Goal: Task Accomplishment & Management: Manage account settings

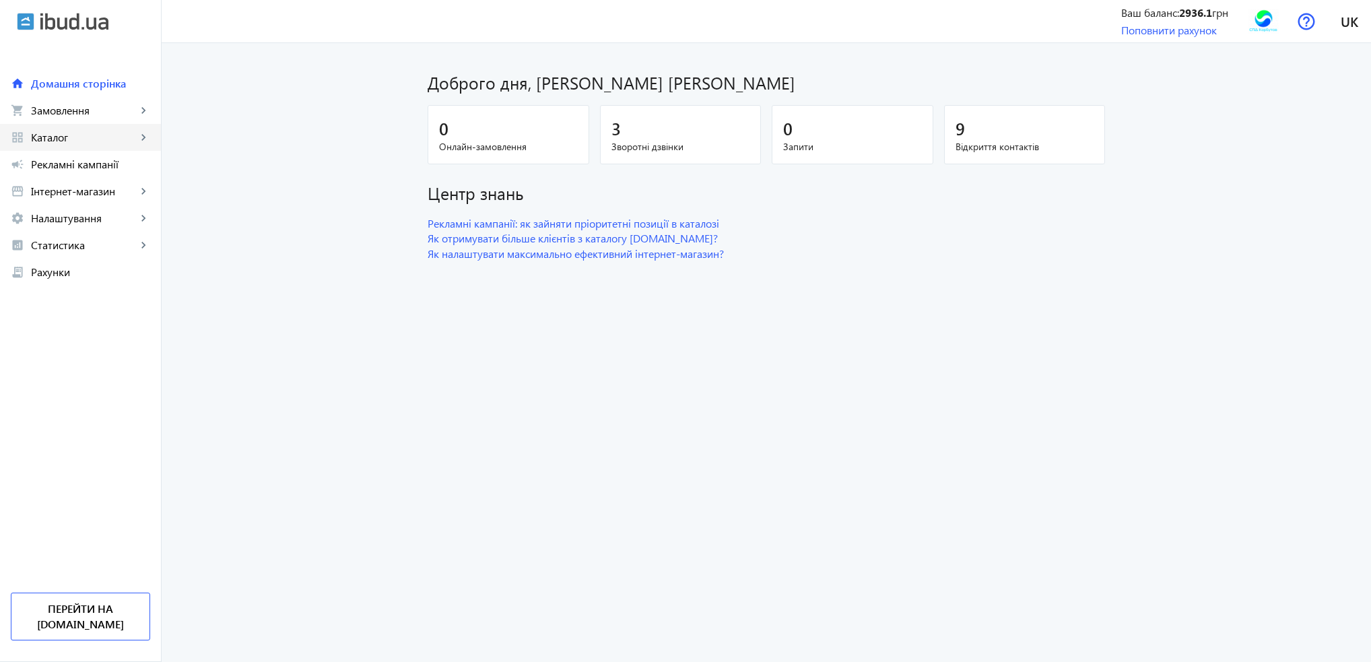
click at [48, 138] on span "Каталог" at bounding box center [84, 137] width 106 height 13
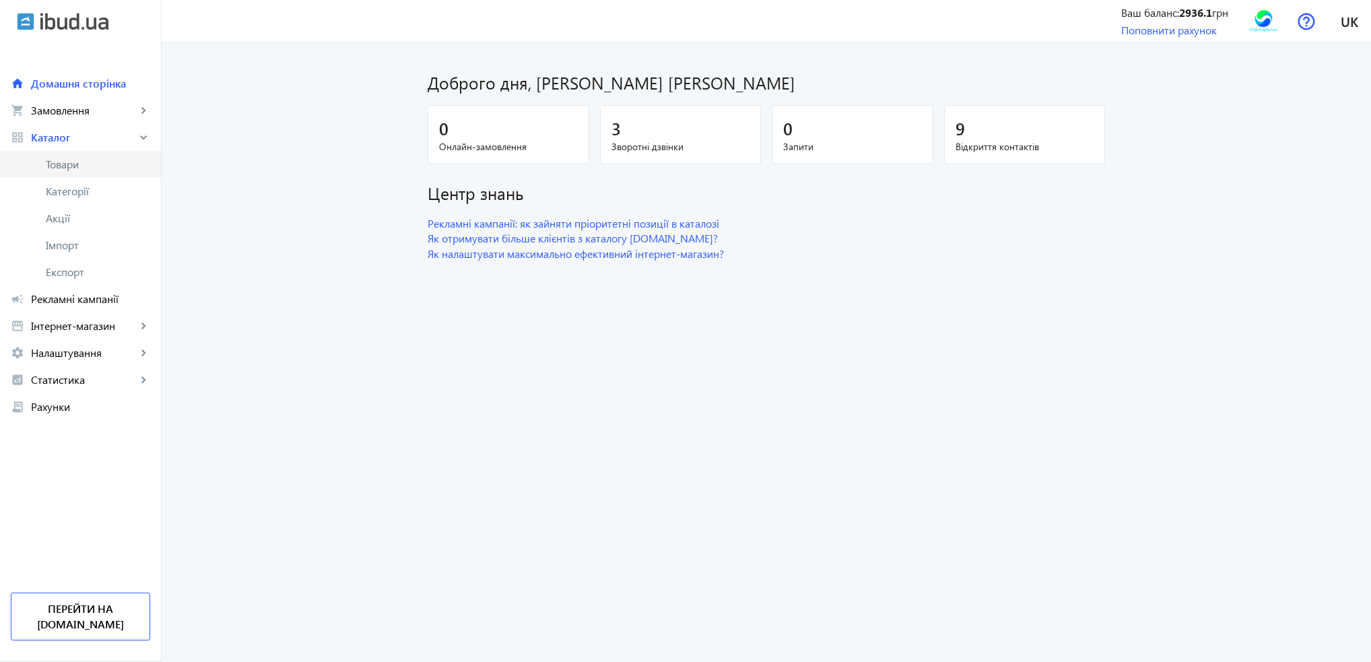
click at [59, 158] on span "Товари" at bounding box center [98, 164] width 104 height 13
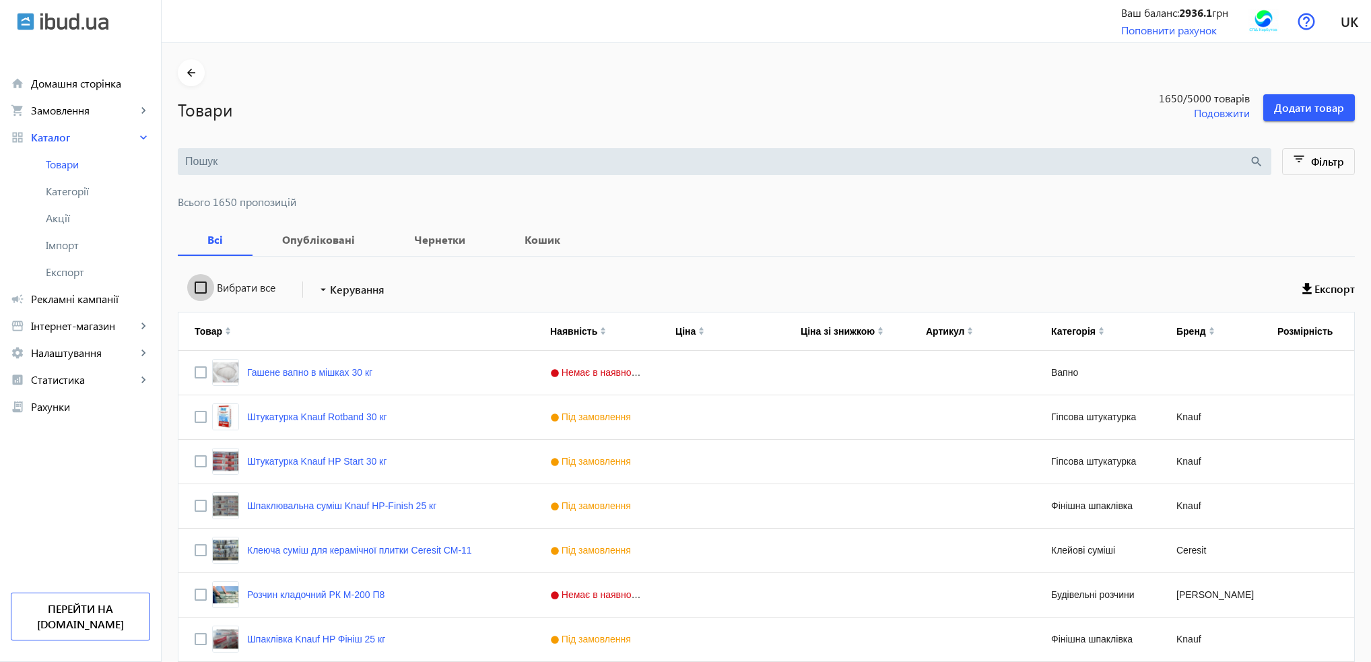
click at [189, 288] on input "Вибрати все" at bounding box center [200, 287] width 27 height 27
checkbox input "true"
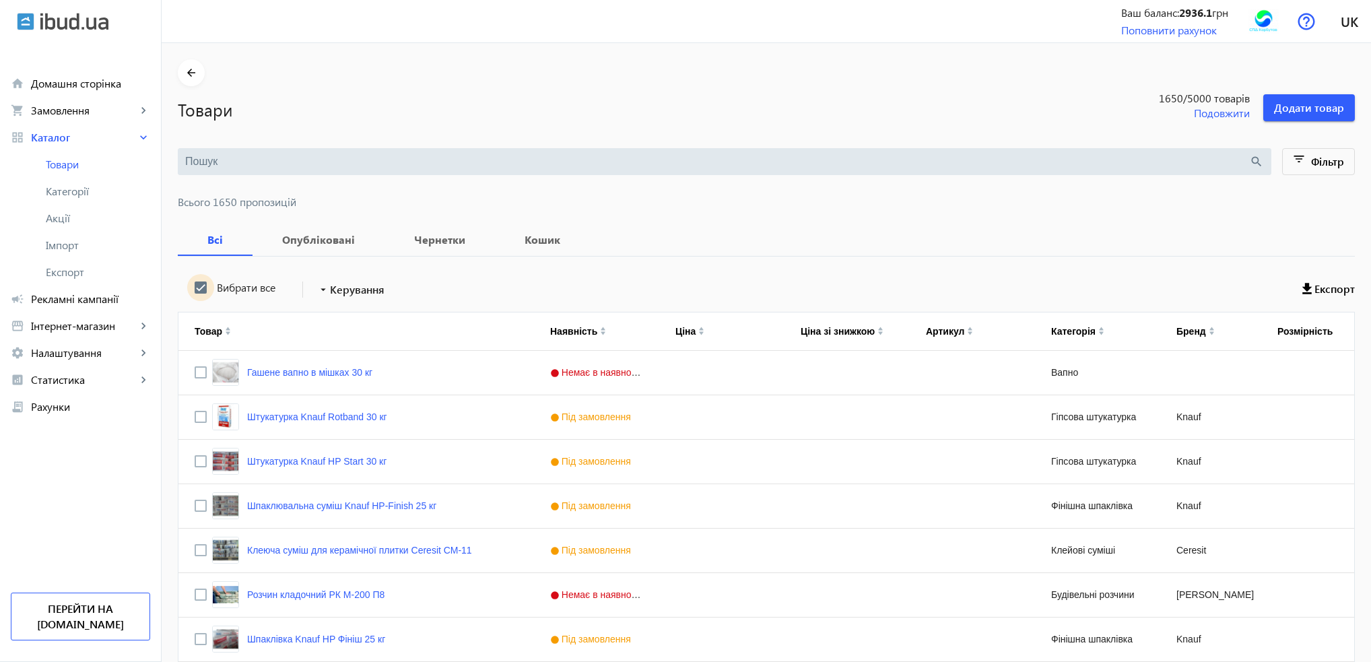
checkbox input "true"
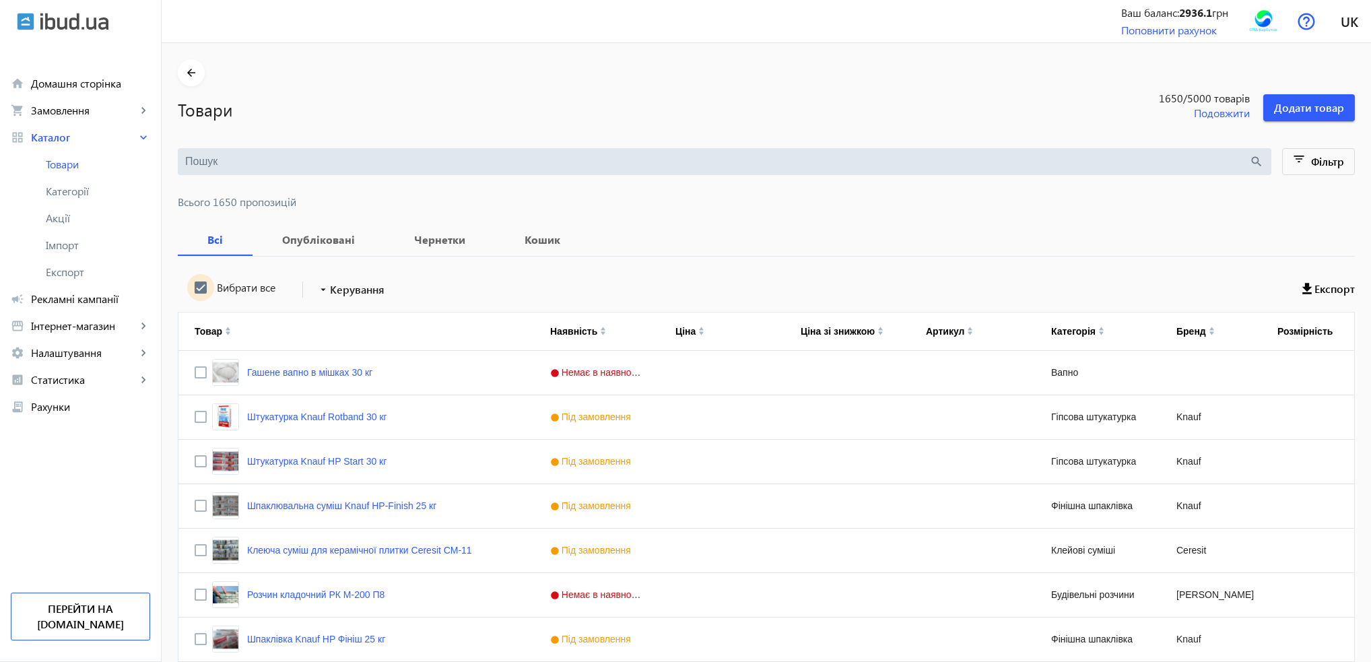
checkbox input "true"
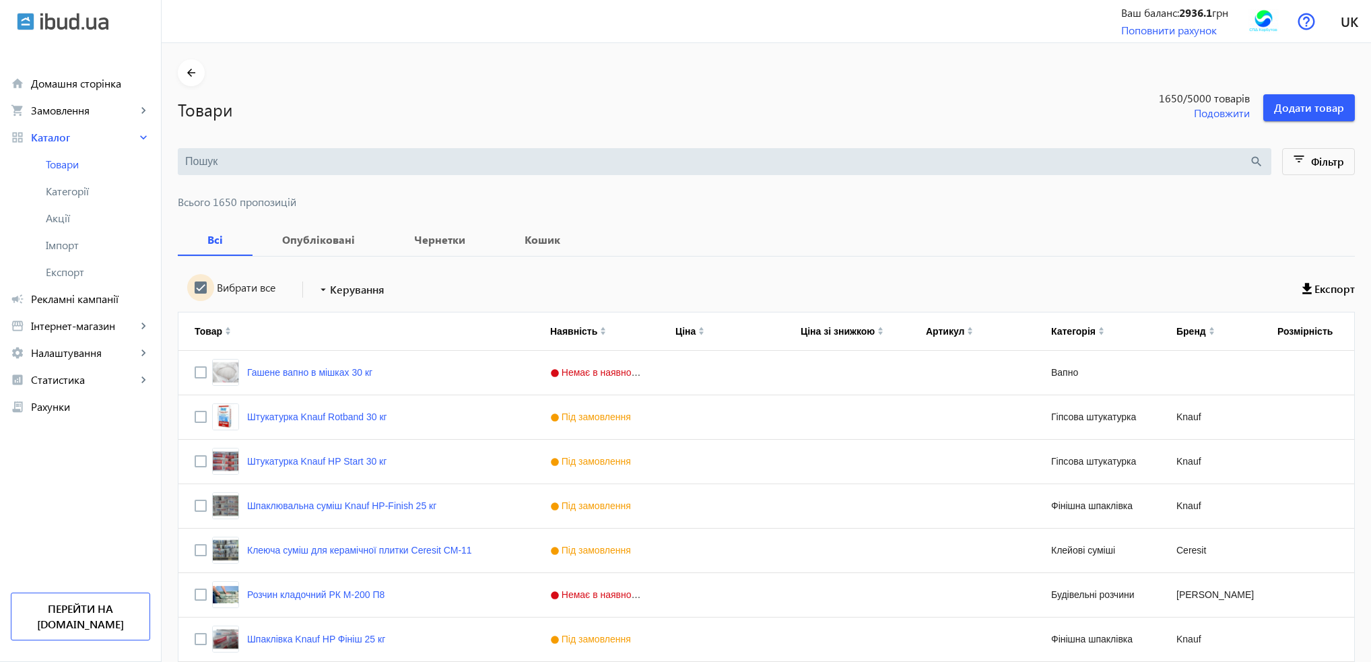
checkbox input "true"
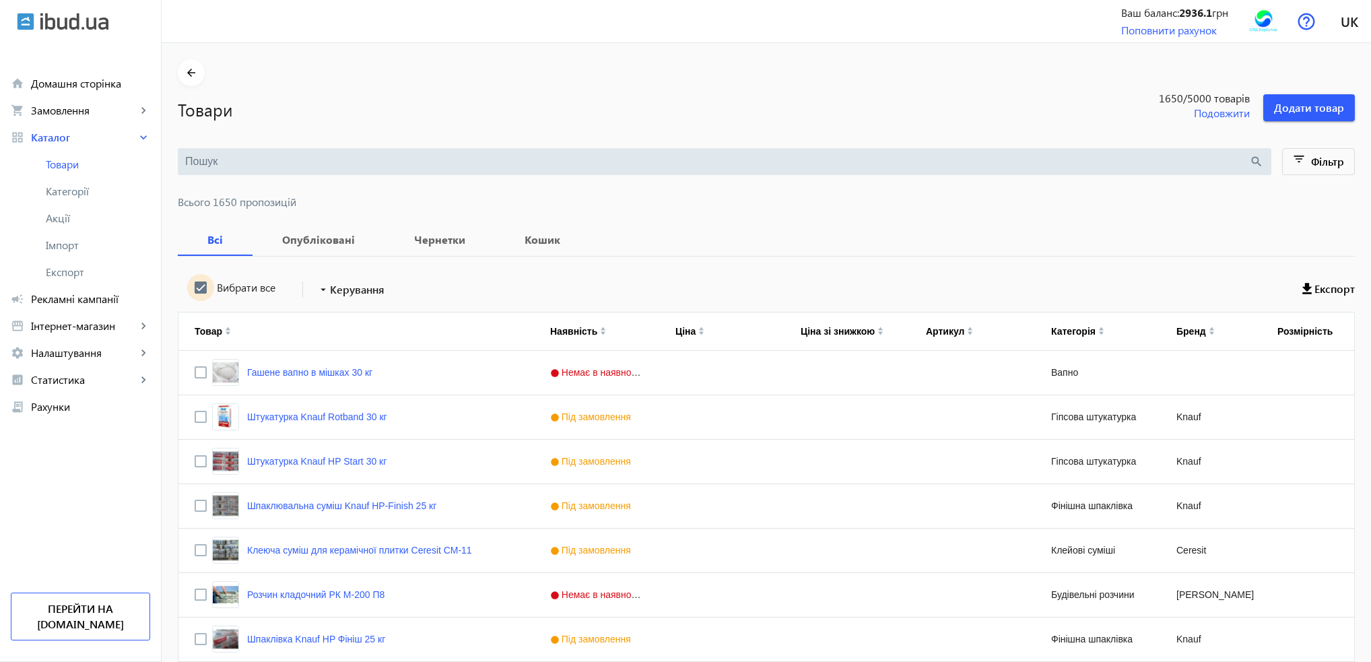
checkbox input "true"
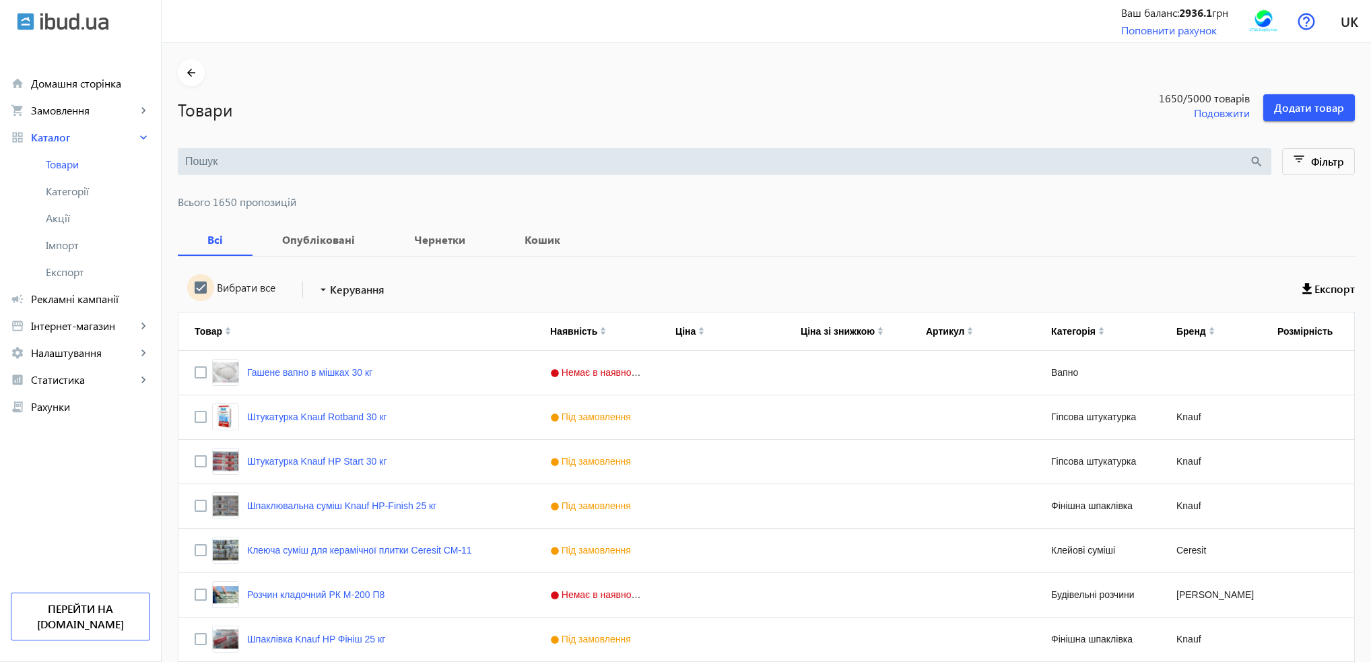
checkbox input "true"
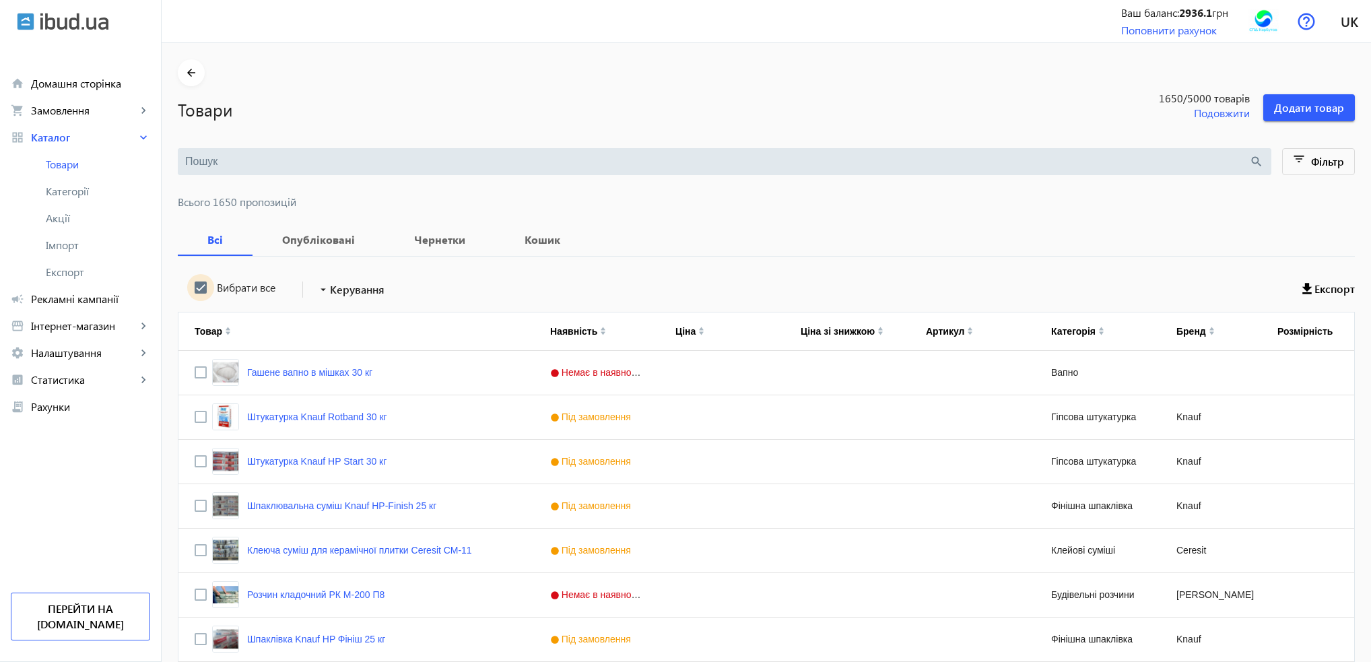
checkbox input "true"
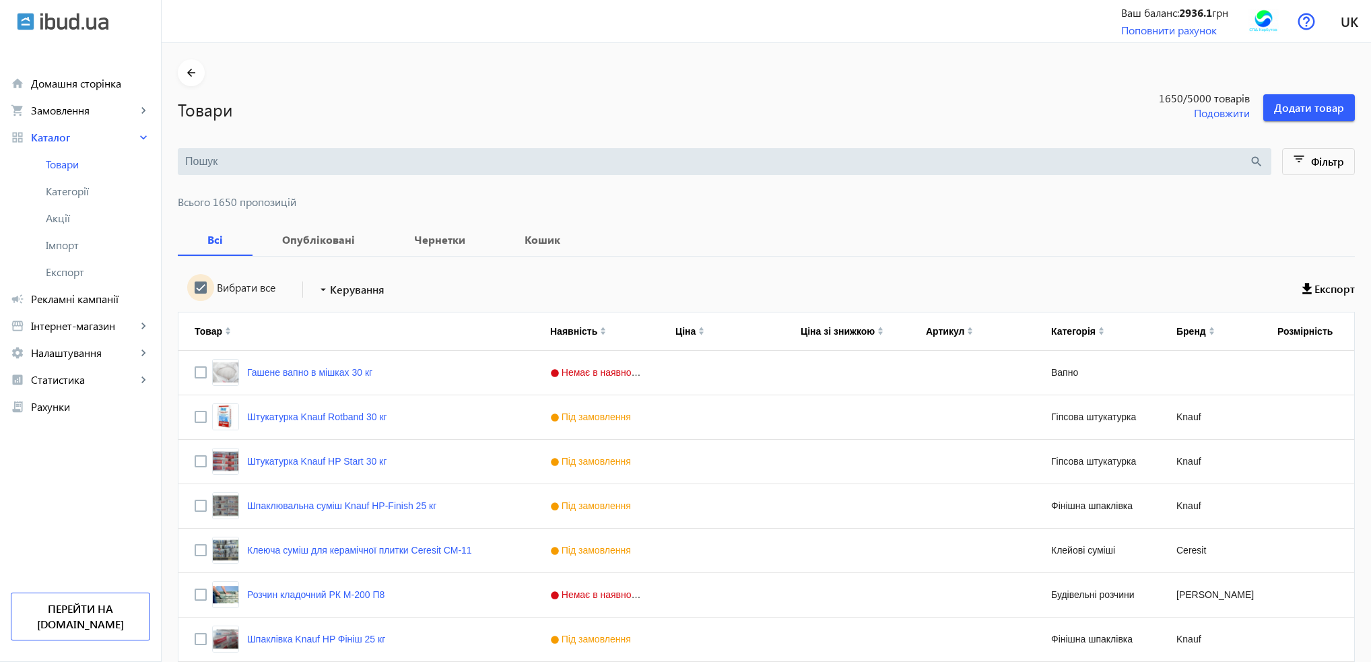
checkbox input "true"
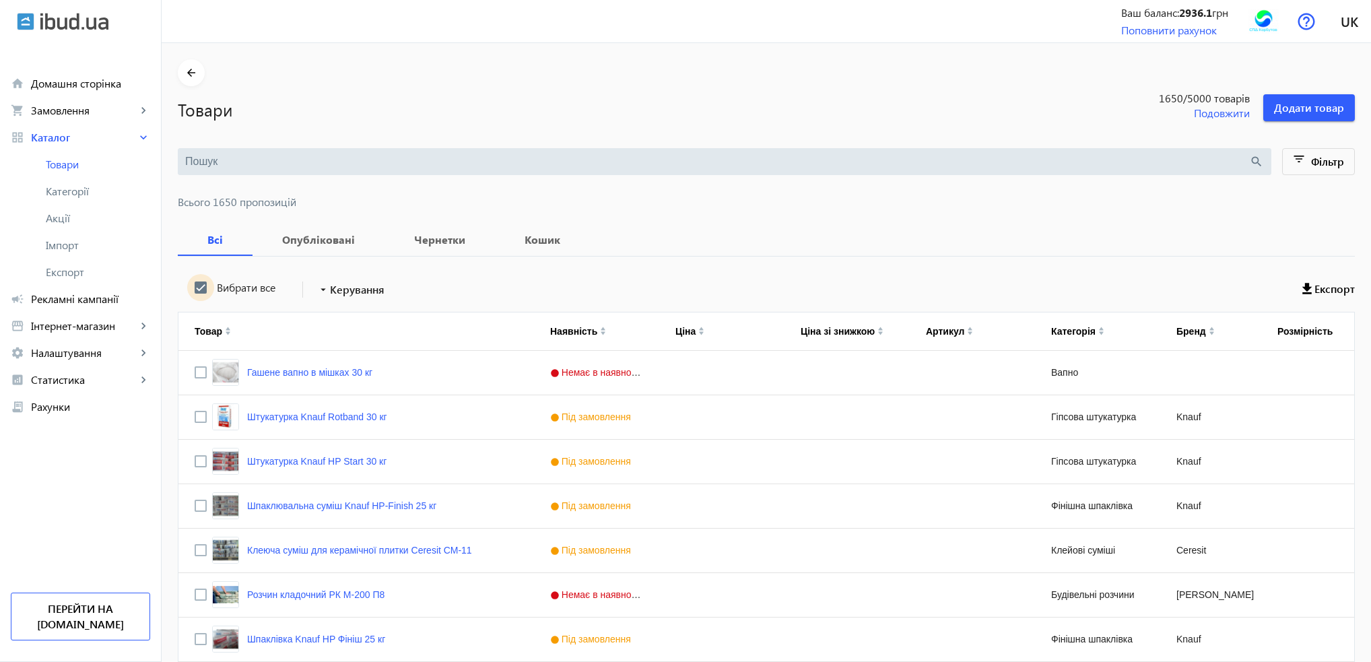
checkbox input "true"
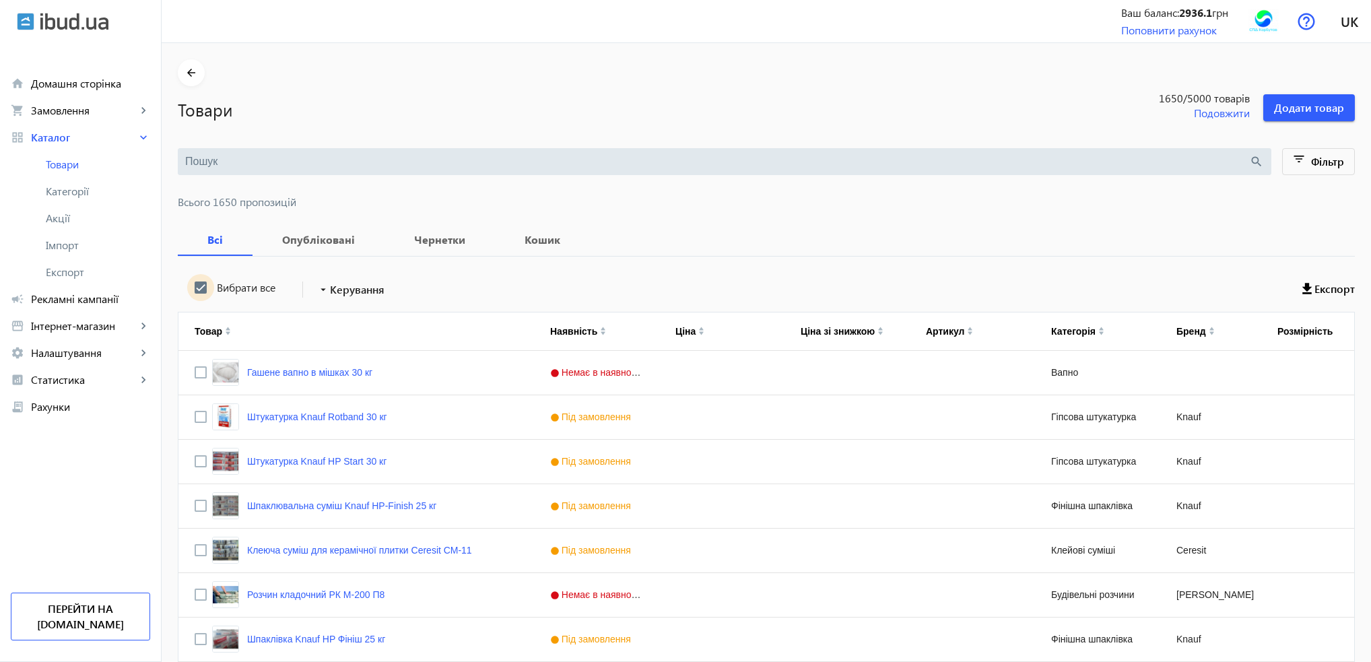
checkbox input "true"
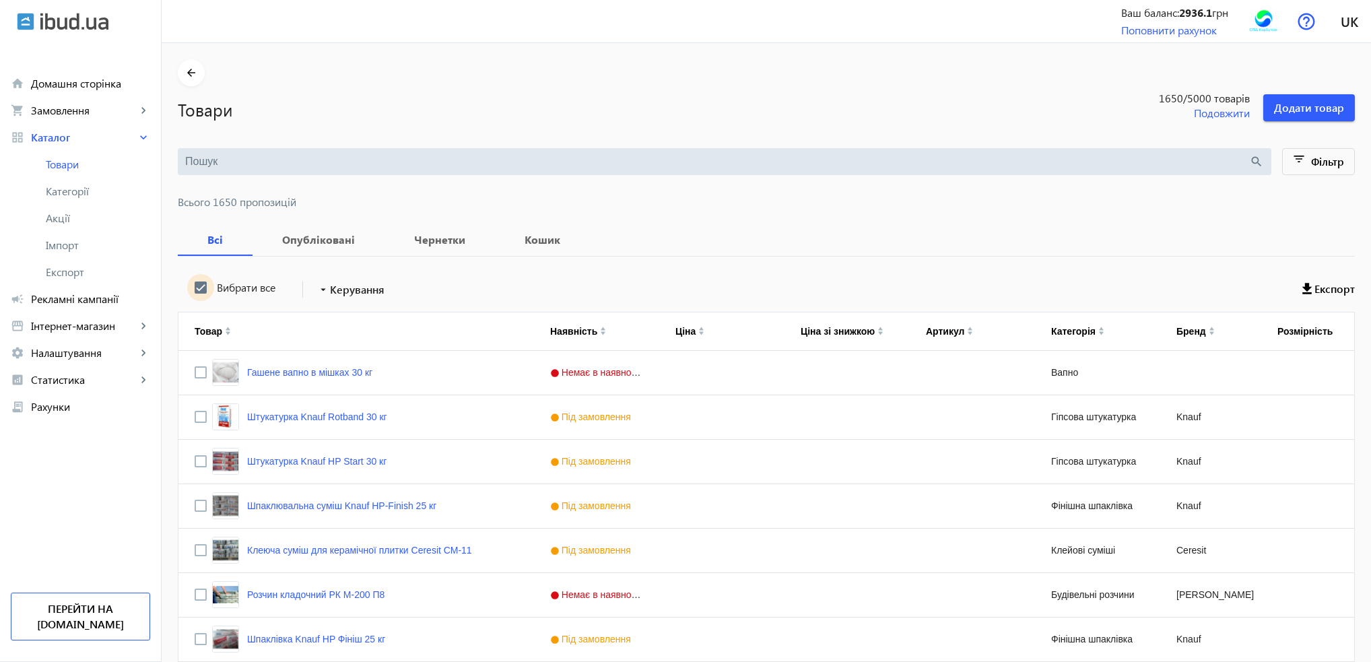
checkbox input "true"
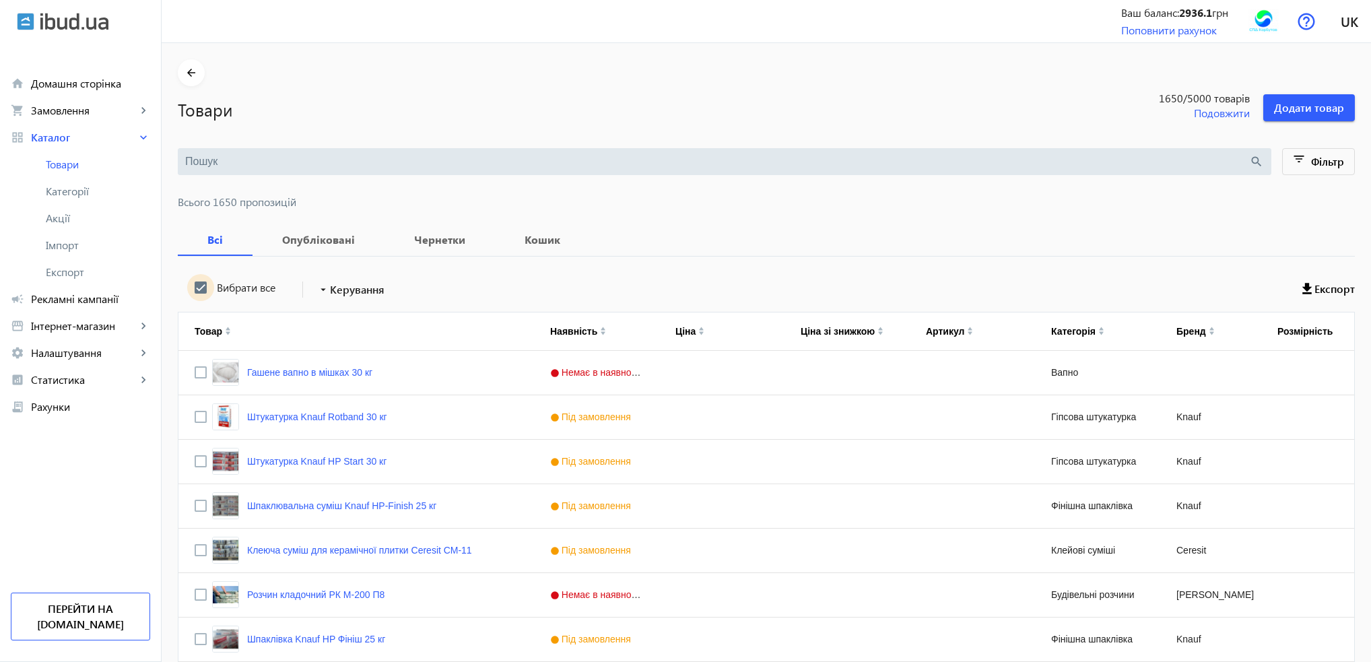
checkbox input "true"
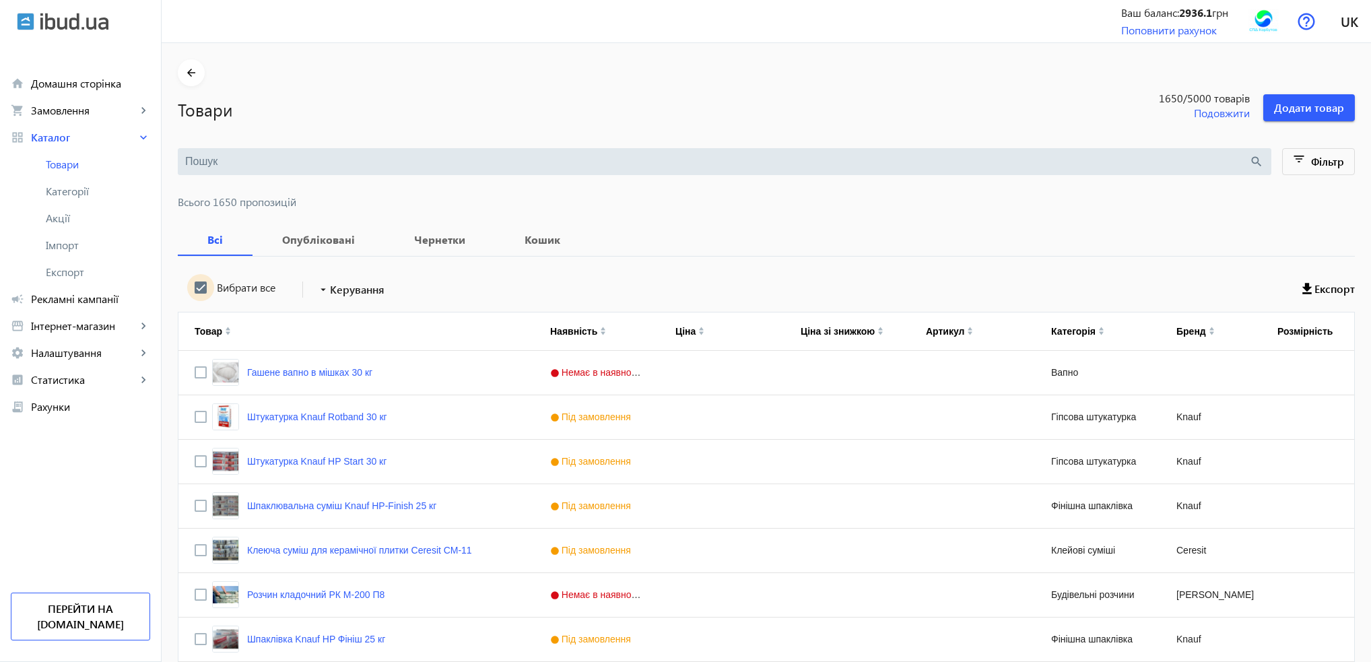
checkbox input "true"
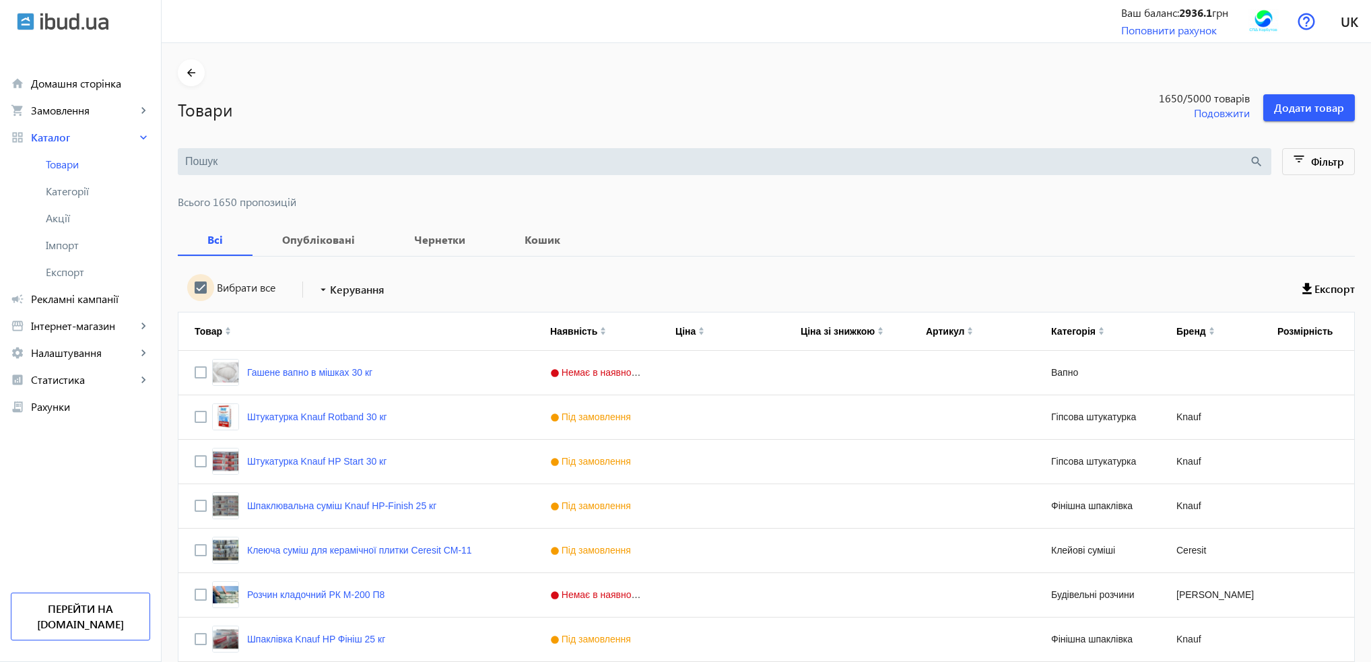
checkbox input "true"
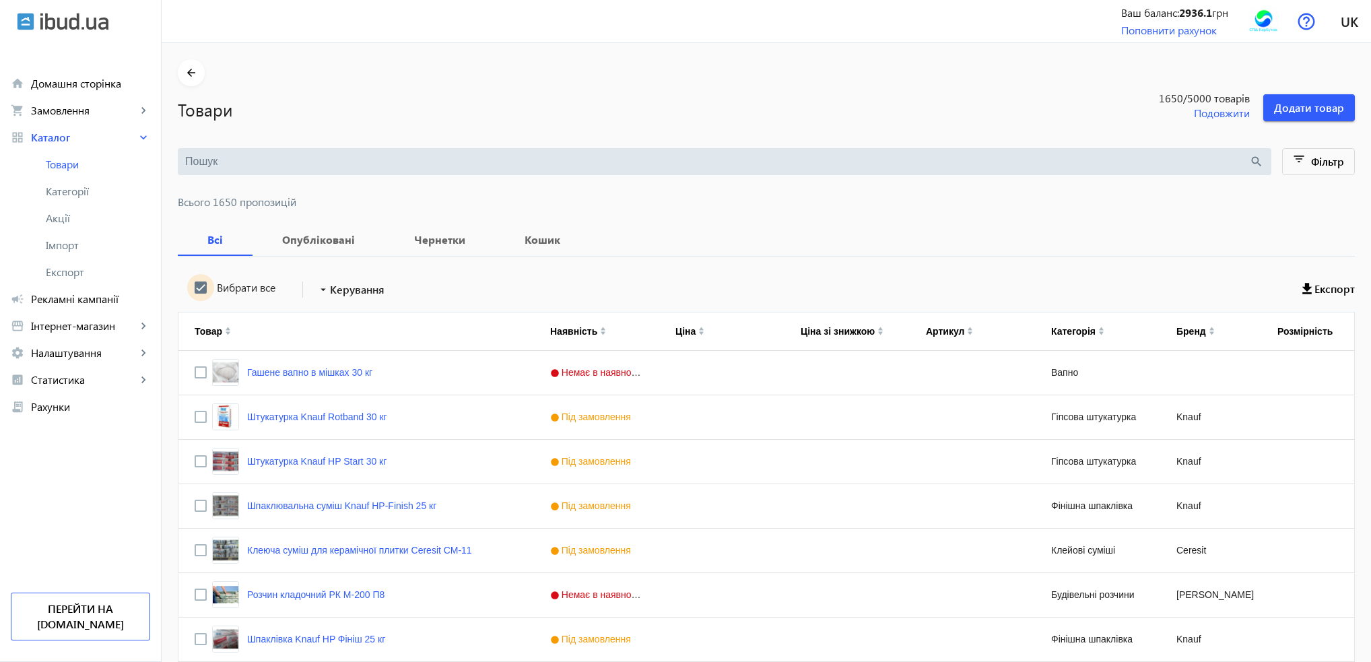
checkbox input "true"
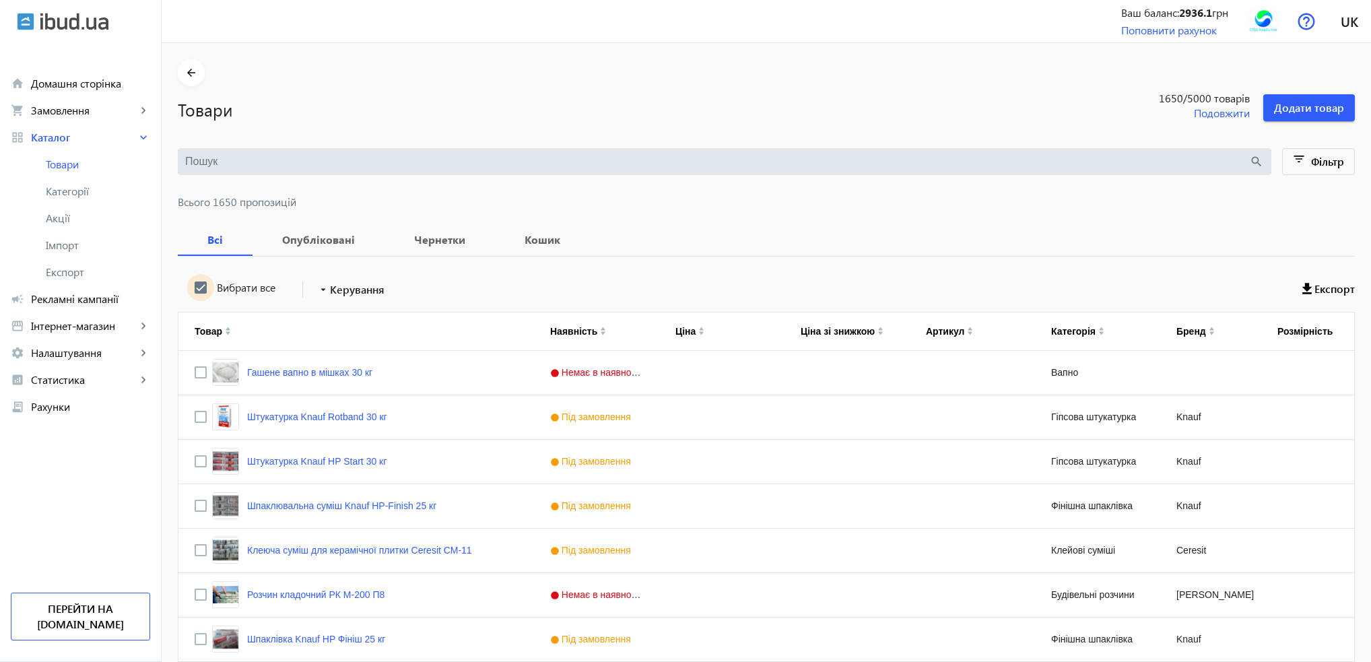
checkbox input "true"
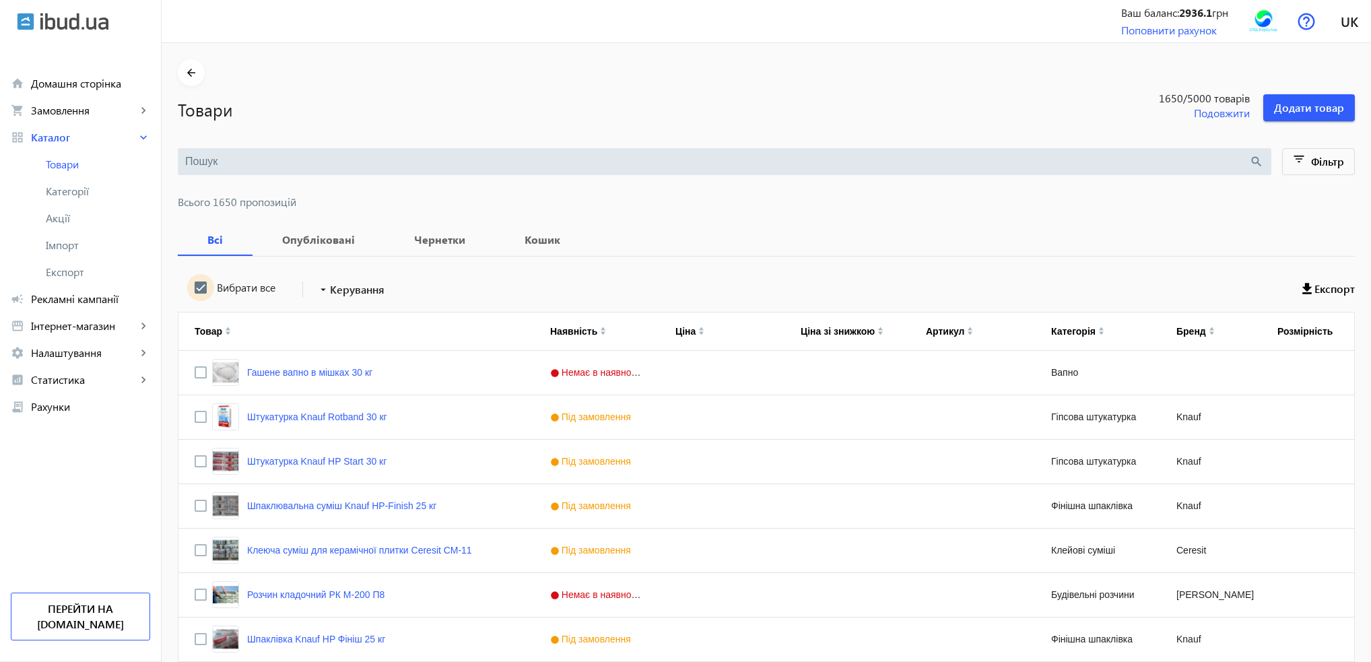
checkbox input "true"
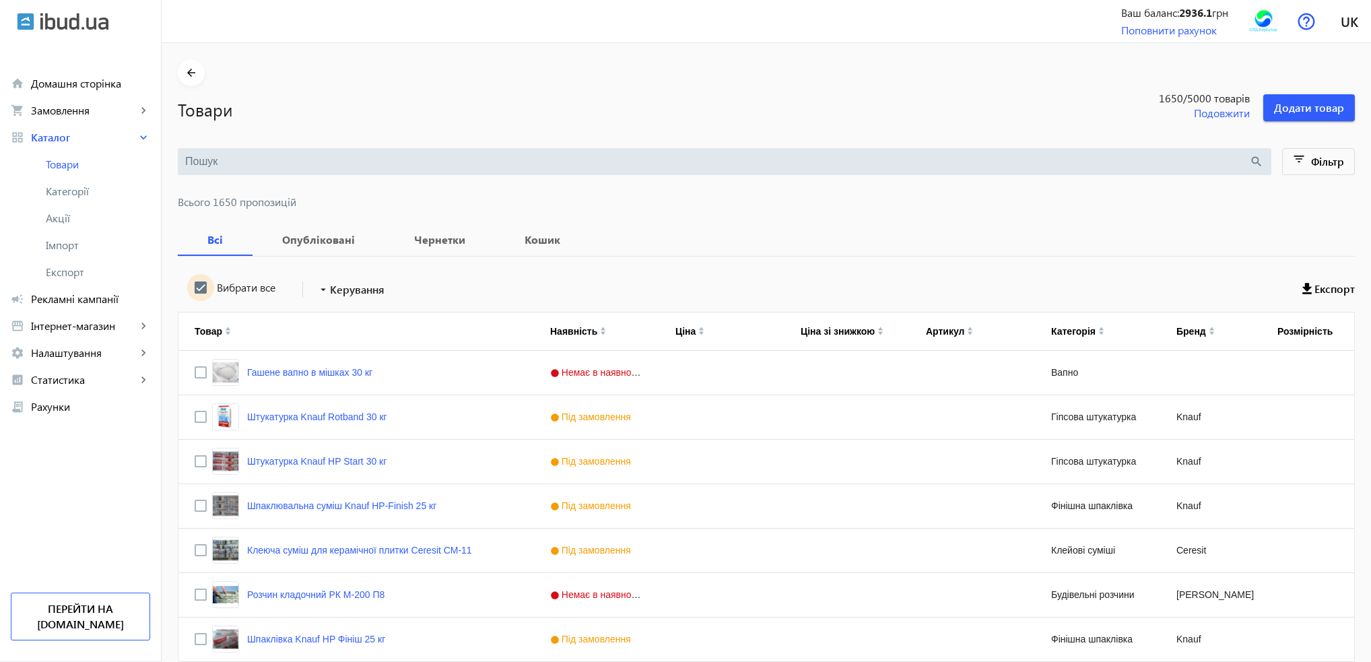
checkbox input "true"
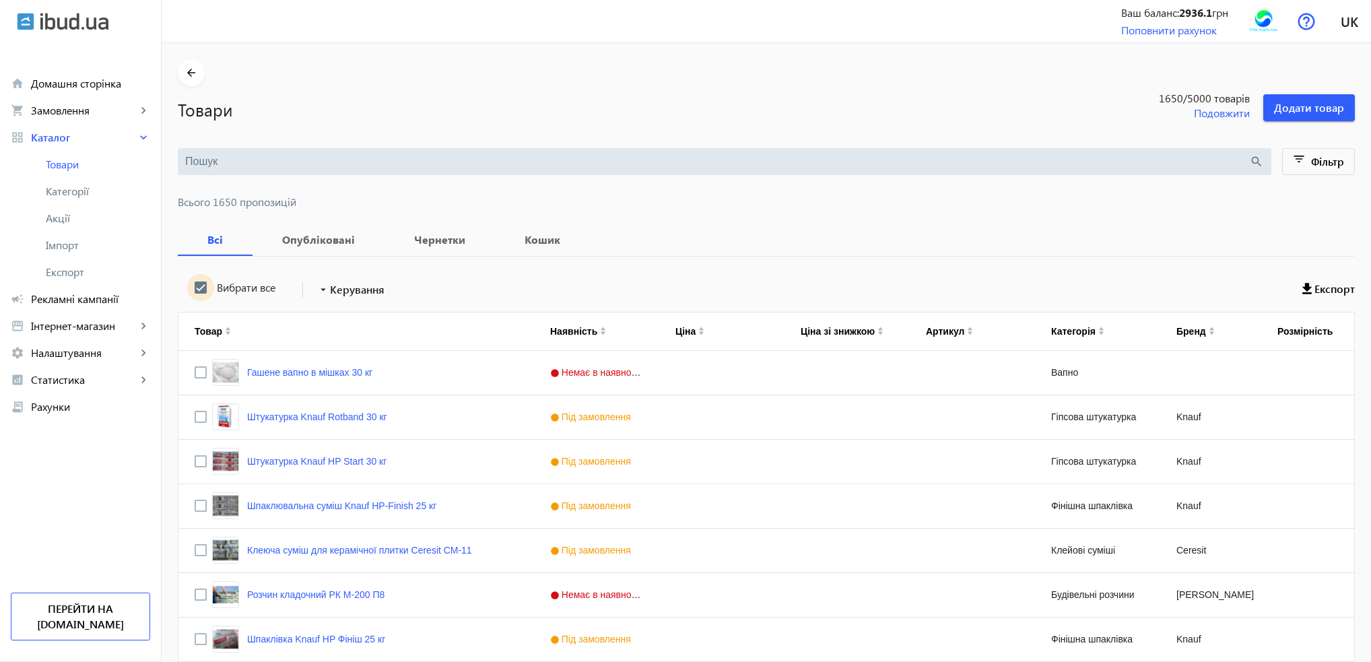
checkbox input "true"
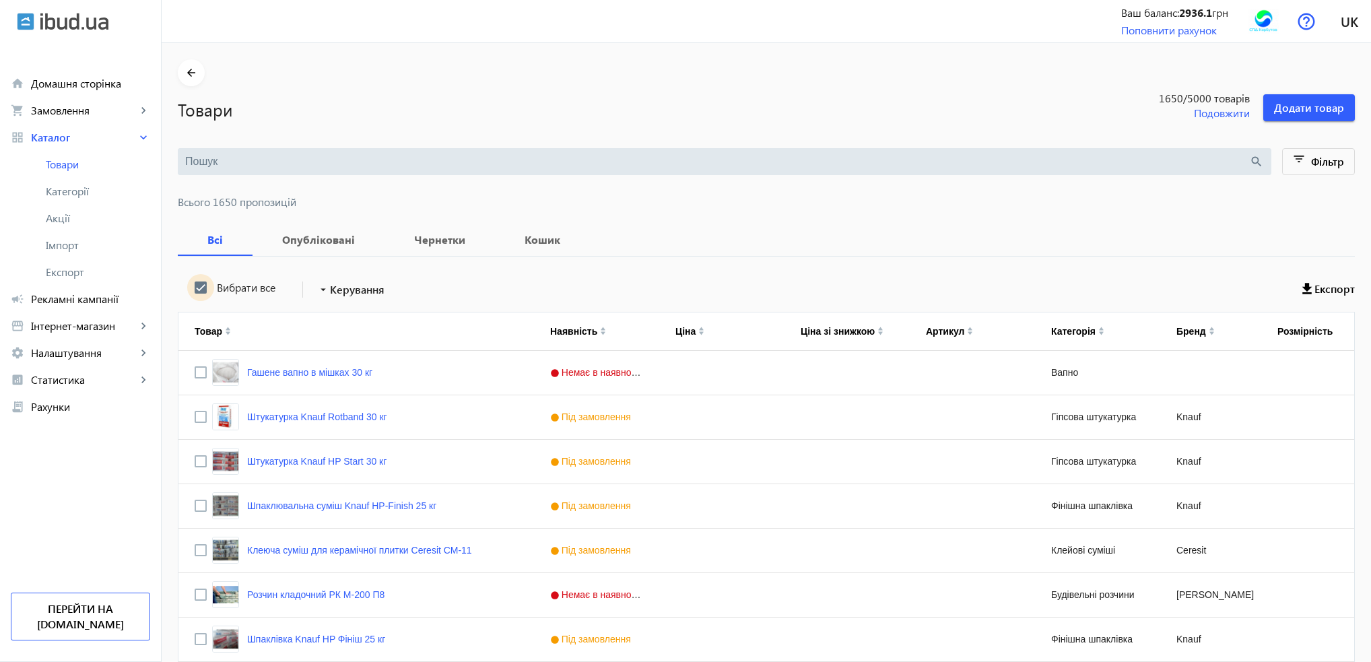
checkbox input "true"
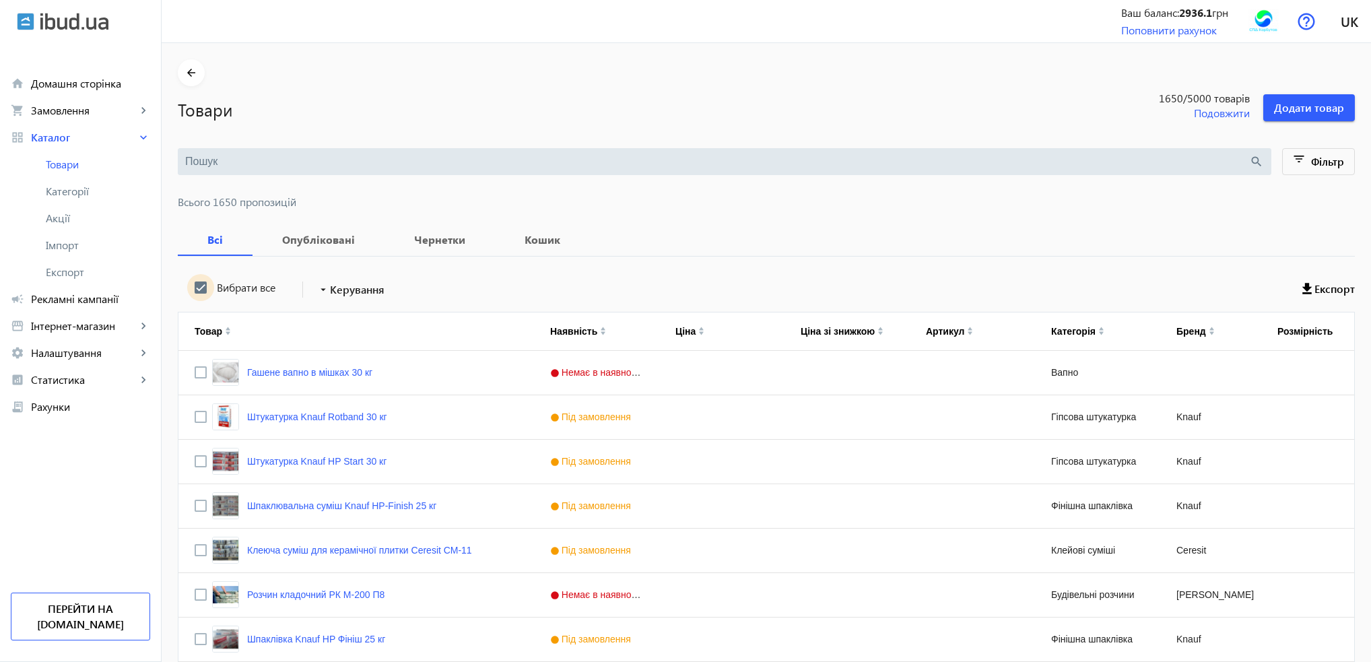
checkbox input "true"
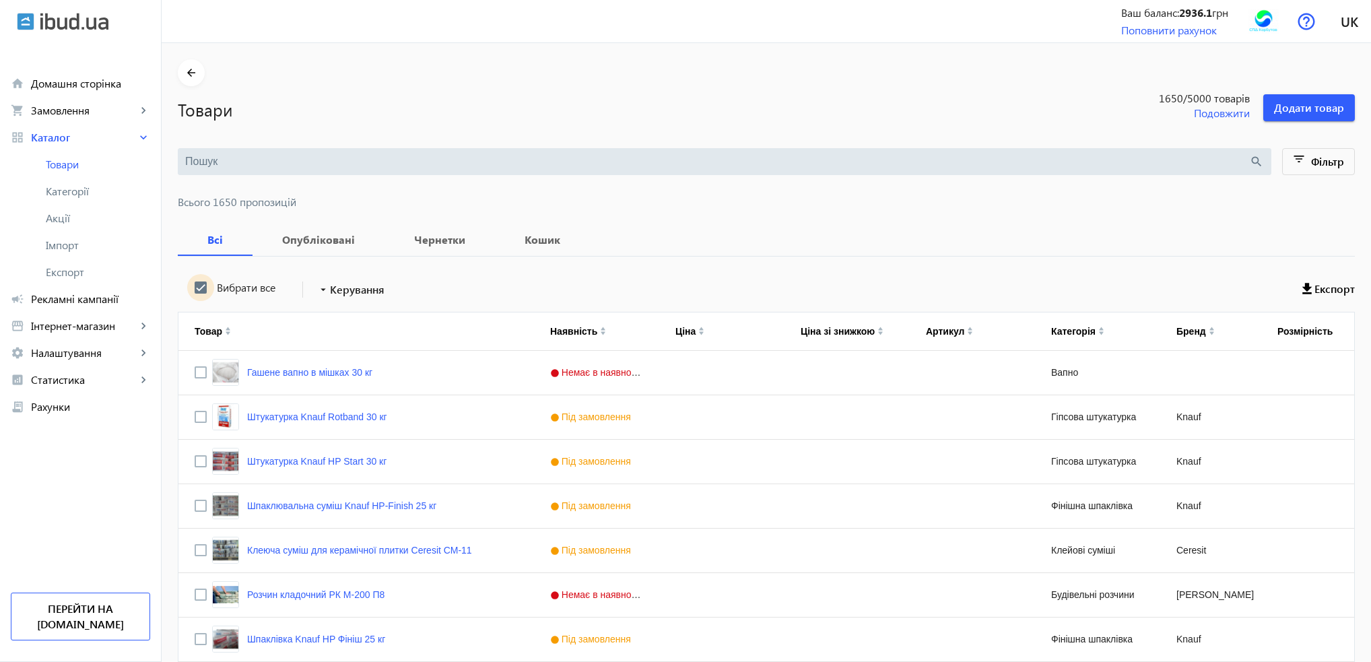
checkbox input "true"
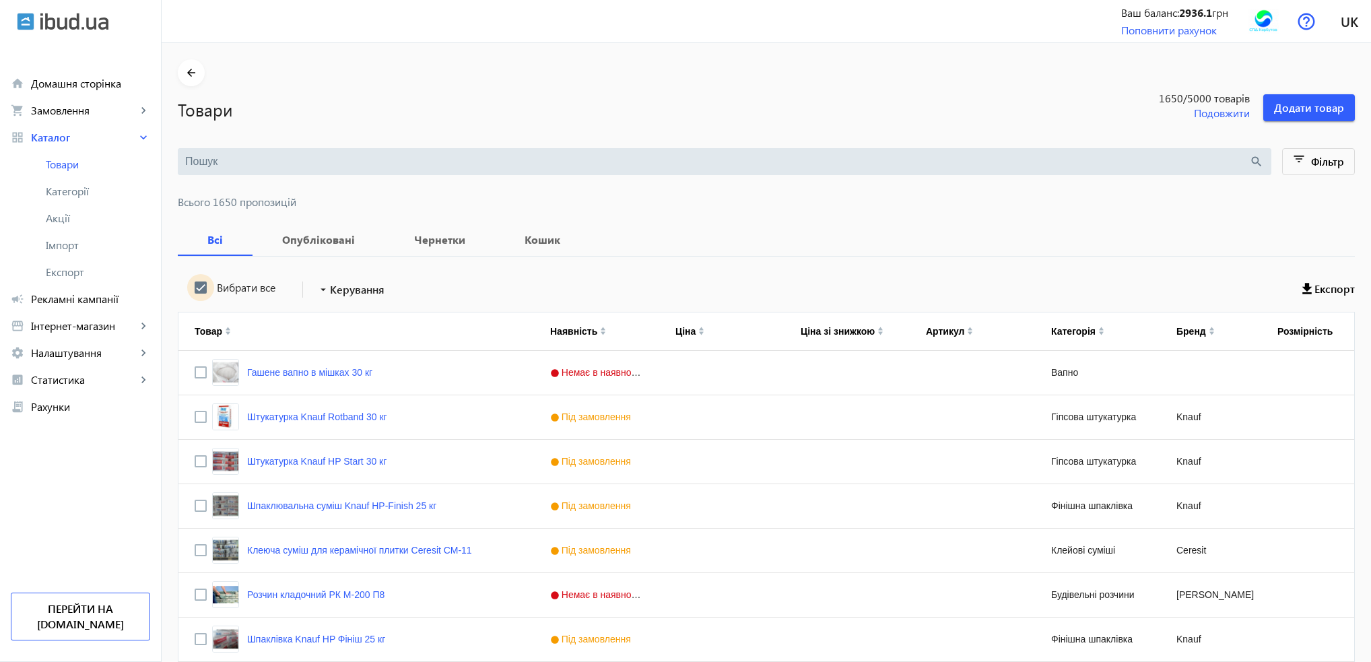
checkbox input "true"
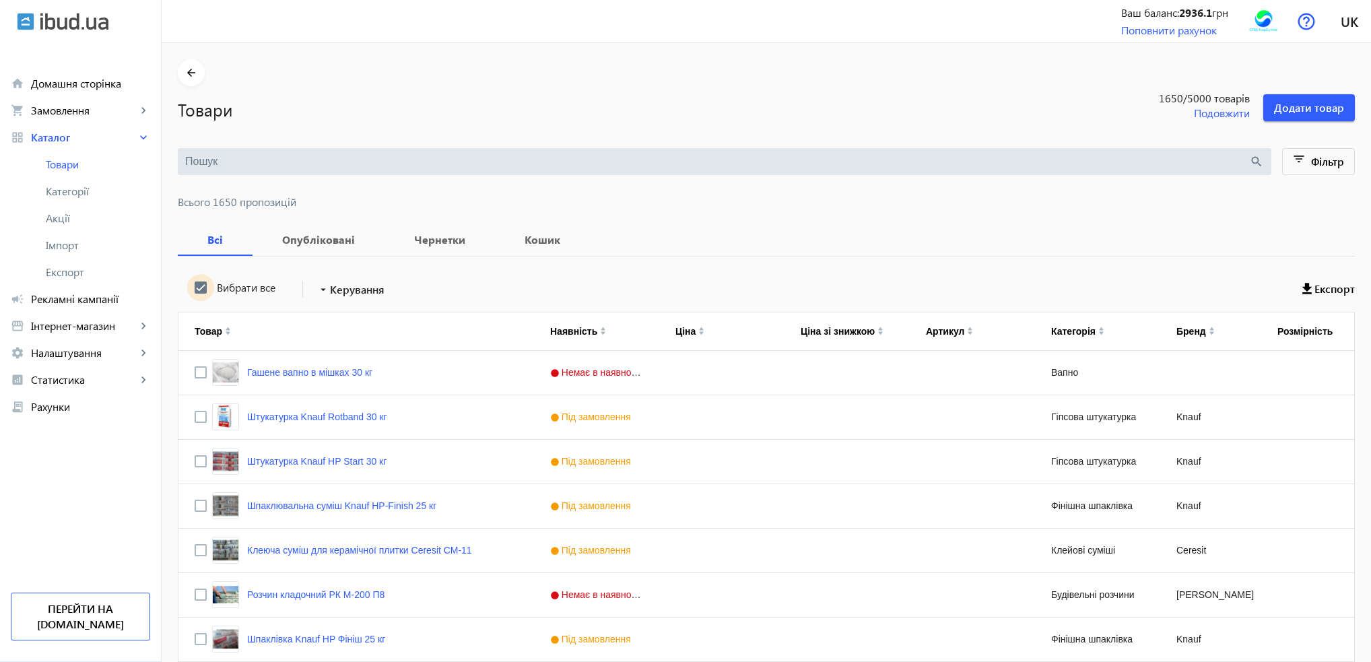
checkbox input "true"
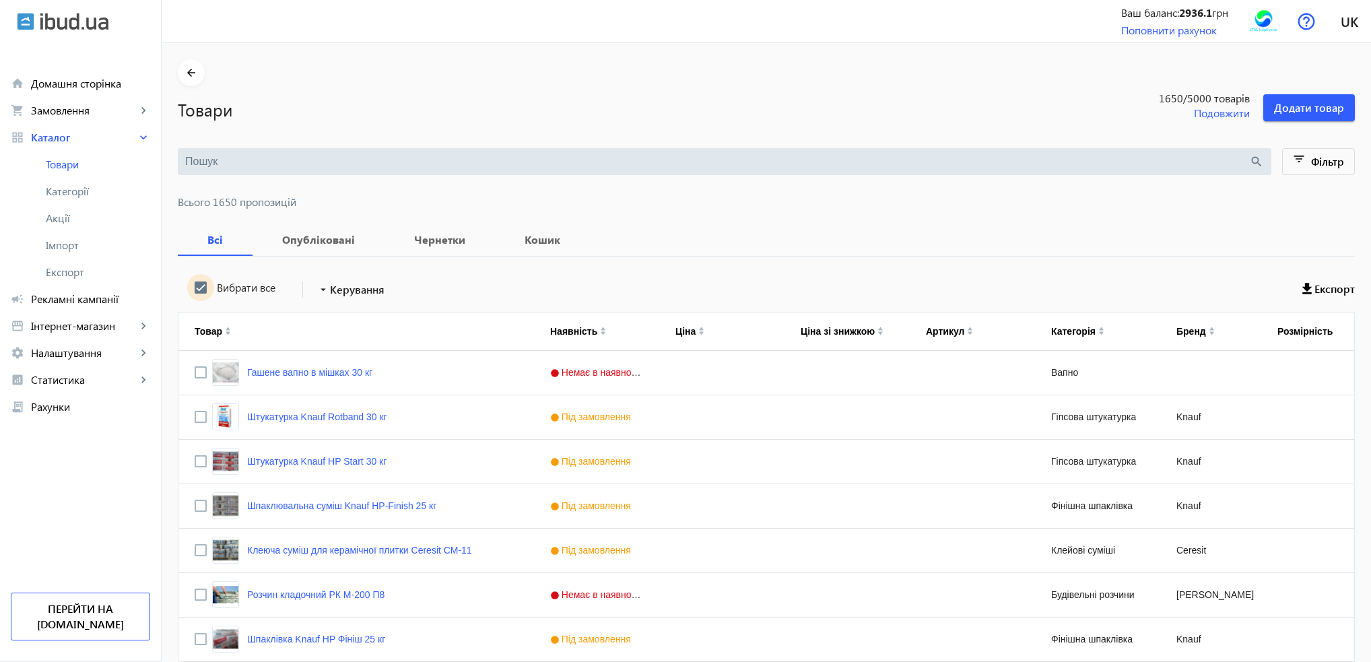
checkbox input "true"
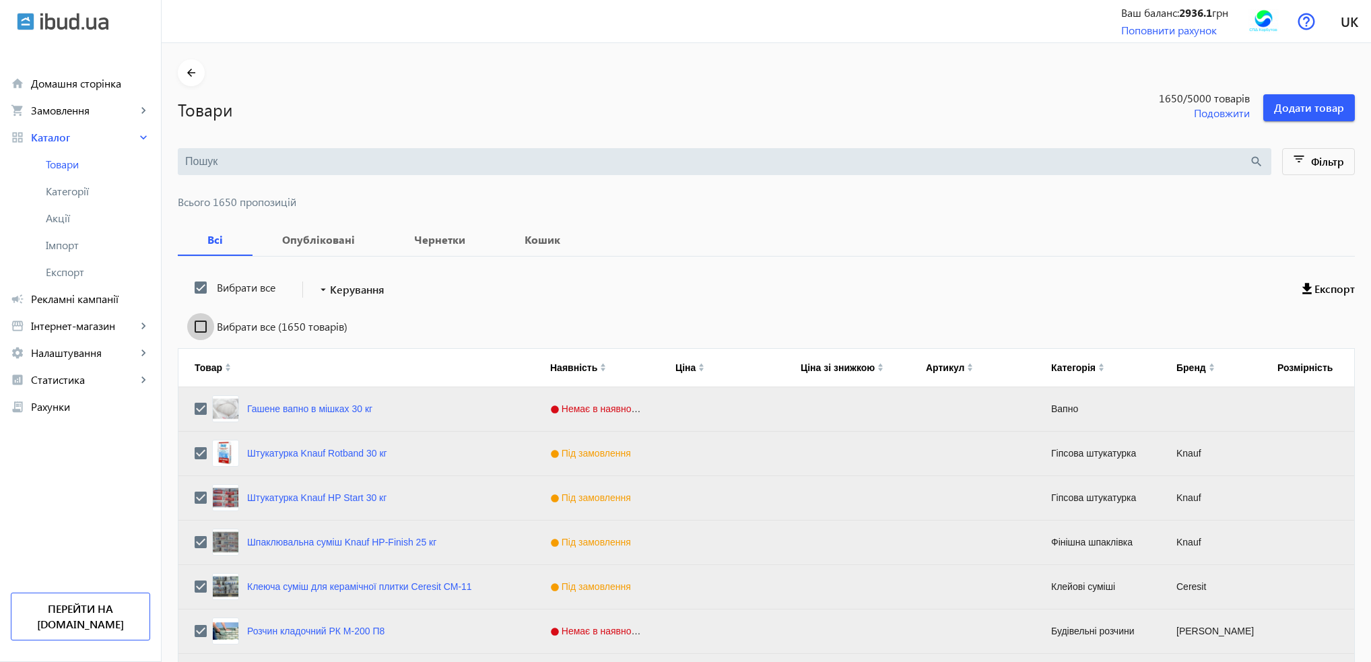
click at [191, 325] on input "Вибрати все (1650 товарів)" at bounding box center [200, 326] width 27 height 27
checkbox input "true"
click at [333, 297] on span at bounding box center [350, 289] width 79 height 32
click at [334, 300] on span "Підняти вгору" at bounding box center [397, 298] width 162 height 11
click at [330, 292] on span "Керування" at bounding box center [357, 289] width 55 height 16
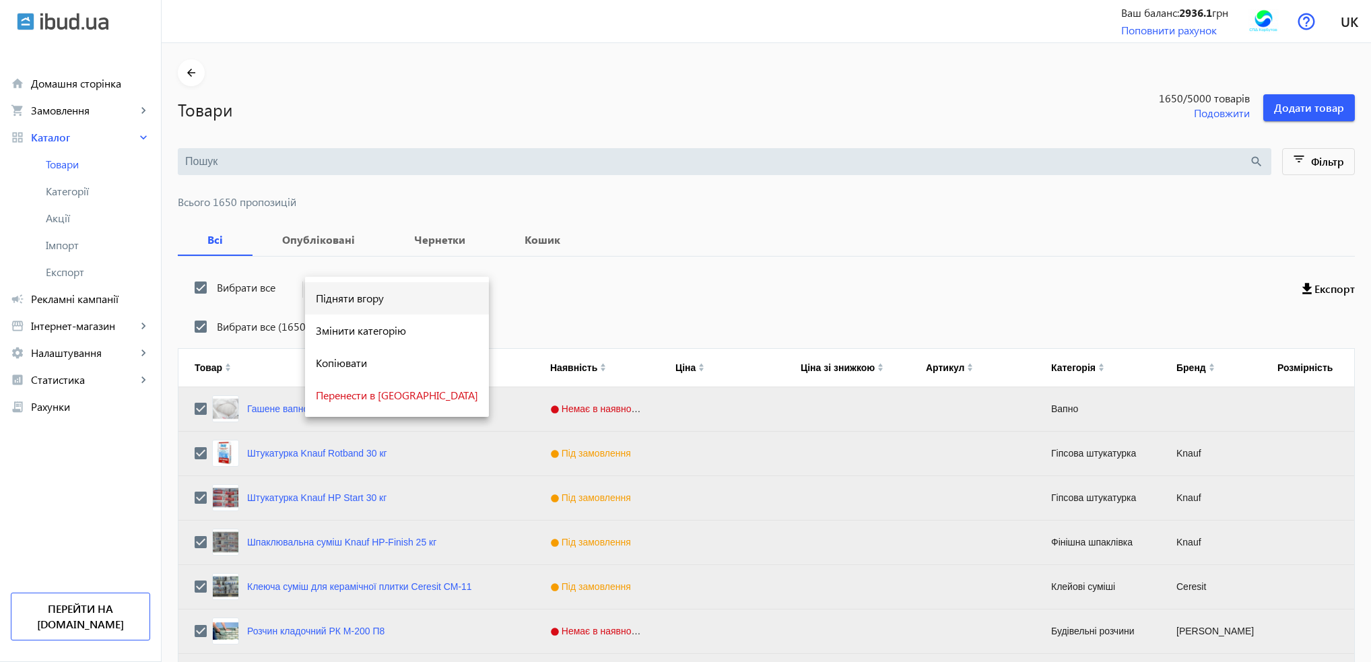
click at [367, 303] on span "Підняти вгору" at bounding box center [397, 298] width 162 height 11
click at [349, 294] on span "Керування" at bounding box center [357, 289] width 55 height 16
click at [349, 303] on span "Підняти вгору" at bounding box center [397, 298] width 162 height 11
click at [332, 292] on span "Керування" at bounding box center [357, 289] width 55 height 16
click at [334, 302] on span "Підняти вгору" at bounding box center [397, 298] width 162 height 11
